Goal: Entertainment & Leisure: Consume media (video, audio)

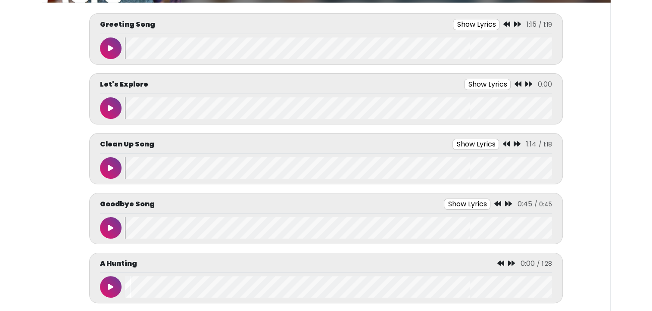
scroll to position [138, 0]
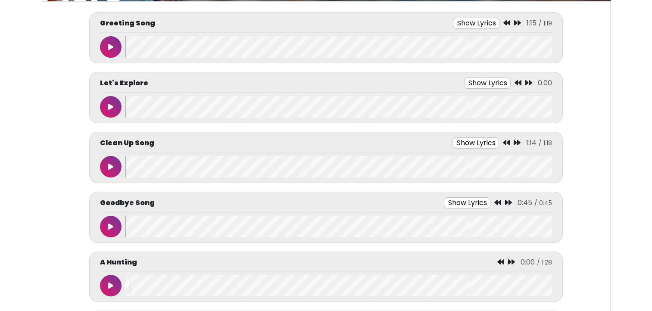
click at [126, 44] on wave at bounding box center [338, 47] width 427 height 22
click at [117, 44] on button at bounding box center [111, 47] width 22 height 22
click at [116, 44] on button at bounding box center [111, 47] width 22 height 22
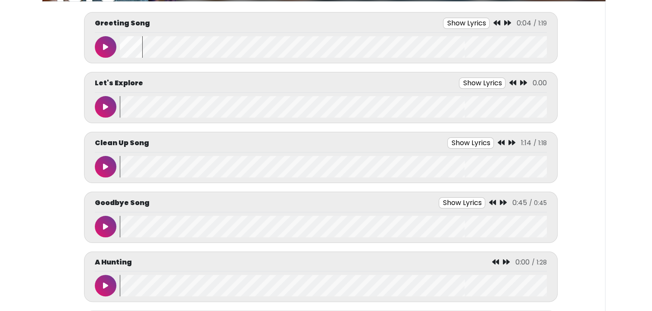
scroll to position [0, 5]
click at [121, 49] on wave at bounding box center [333, 47] width 427 height 22
click at [102, 43] on button at bounding box center [106, 47] width 22 height 22
click at [100, 49] on button at bounding box center [106, 47] width 22 height 22
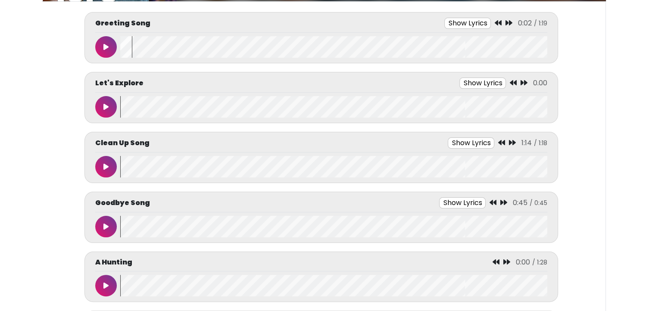
click at [101, 53] on button at bounding box center [106, 47] width 22 height 22
click at [113, 45] on button at bounding box center [106, 47] width 22 height 22
click at [116, 41] on div at bounding box center [107, 47] width 25 height 22
click at [109, 44] on button at bounding box center [106, 47] width 22 height 22
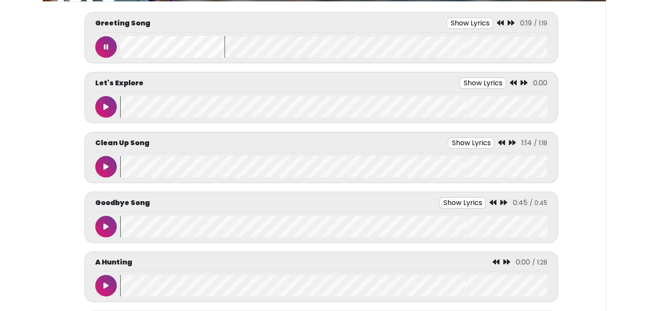
click at [110, 45] on button at bounding box center [106, 47] width 22 height 22
click at [108, 42] on button at bounding box center [106, 47] width 22 height 22
click at [104, 47] on icon at bounding box center [106, 47] width 4 height 7
click at [101, 41] on button at bounding box center [106, 47] width 22 height 22
click at [98, 40] on button at bounding box center [106, 47] width 22 height 22
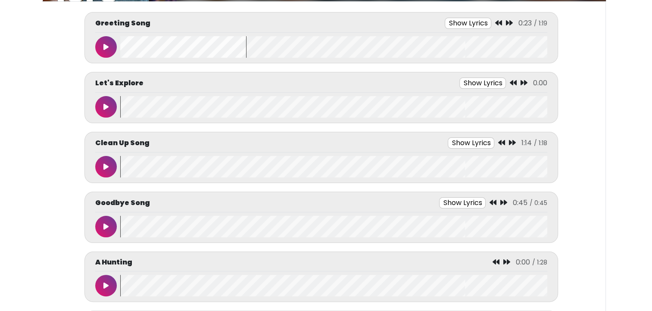
click at [101, 46] on button at bounding box center [106, 47] width 22 height 22
click at [101, 47] on button at bounding box center [106, 47] width 22 height 22
click at [122, 45] on wave at bounding box center [333, 47] width 427 height 22
click at [103, 46] on button at bounding box center [106, 47] width 22 height 22
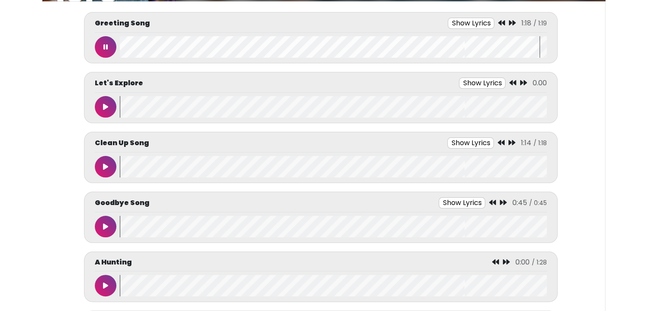
click at [109, 43] on button at bounding box center [106, 47] width 22 height 22
click at [112, 103] on button at bounding box center [106, 107] width 22 height 22
click at [102, 160] on button at bounding box center [106, 167] width 22 height 22
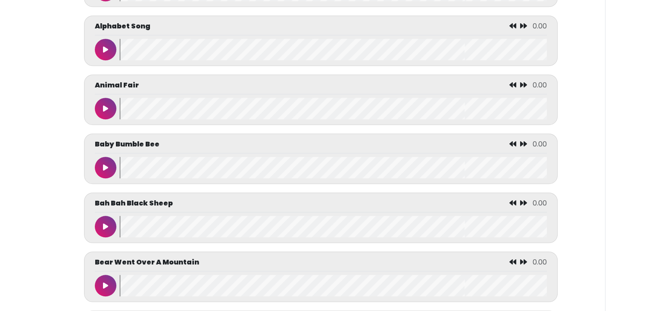
scroll to position [552, 0]
click at [97, 157] on div at bounding box center [107, 168] width 25 height 22
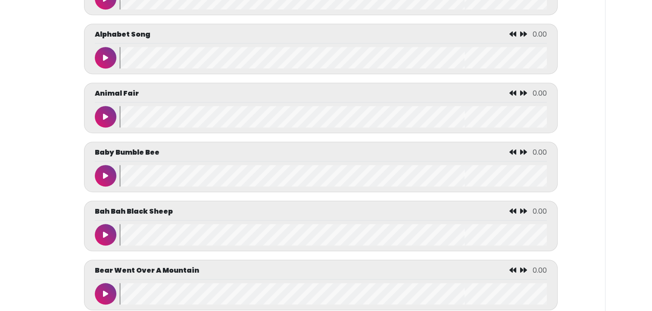
click at [107, 172] on icon at bounding box center [105, 175] width 5 height 7
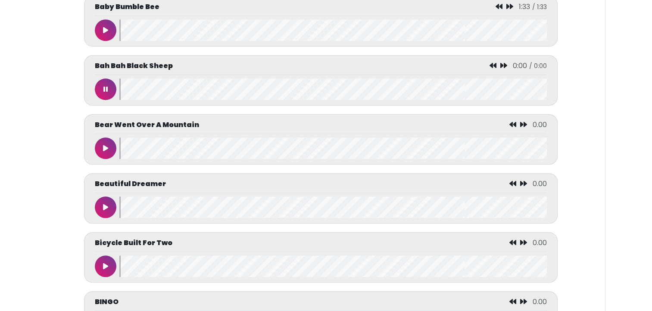
scroll to position [696, 0]
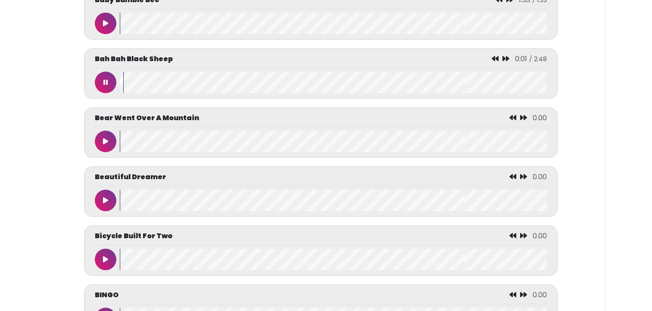
click at [111, 78] on button at bounding box center [106, 83] width 22 height 22
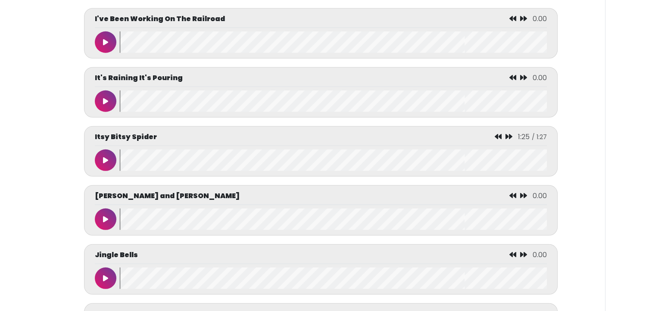
scroll to position [2394, 0]
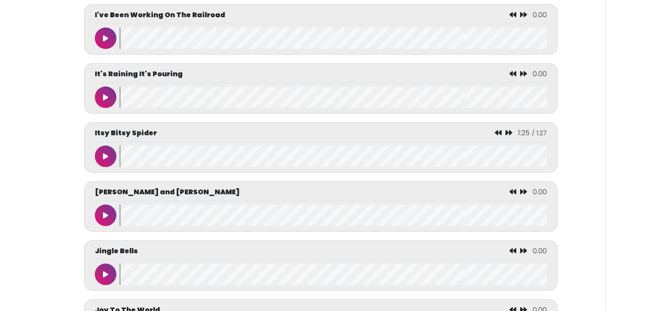
click at [113, 156] on button at bounding box center [106, 157] width 22 height 22
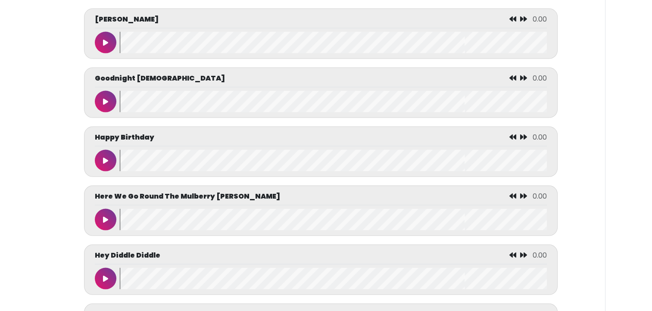
scroll to position [1682, 0]
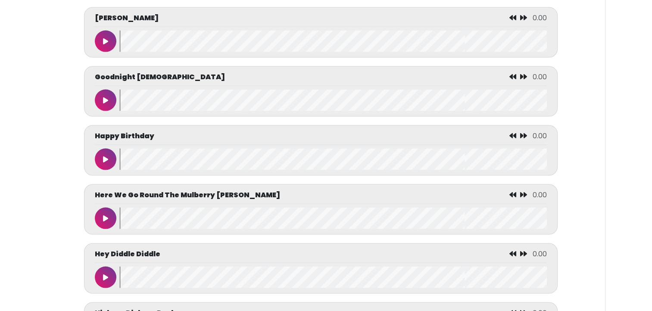
click at [110, 166] on button at bounding box center [106, 160] width 22 height 22
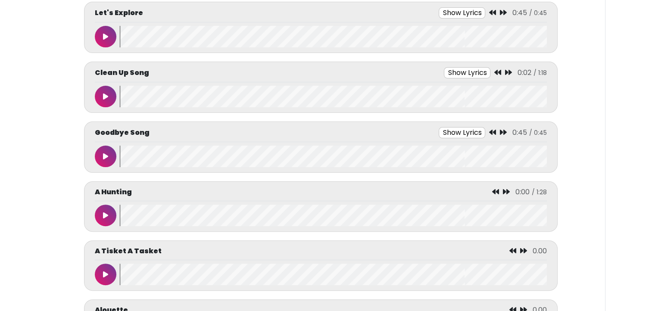
scroll to position [210, 0]
click at [113, 158] on button at bounding box center [106, 156] width 22 height 22
click at [108, 205] on button at bounding box center [106, 215] width 22 height 22
